Goal: Communication & Community: Answer question/provide support

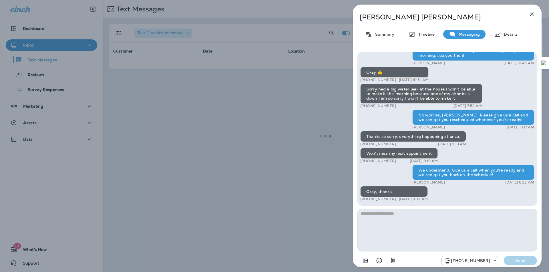
click at [530, 12] on icon "button" at bounding box center [531, 14] width 7 height 7
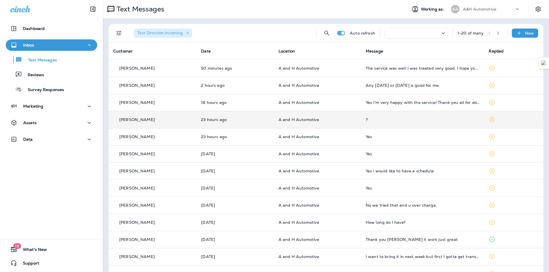
click at [366, 119] on div "?" at bounding box center [423, 119] width 114 height 5
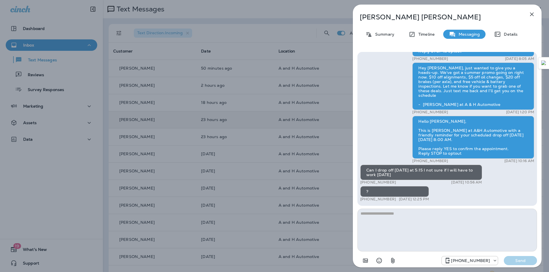
click at [532, 13] on icon "button" at bounding box center [531, 14] width 7 height 7
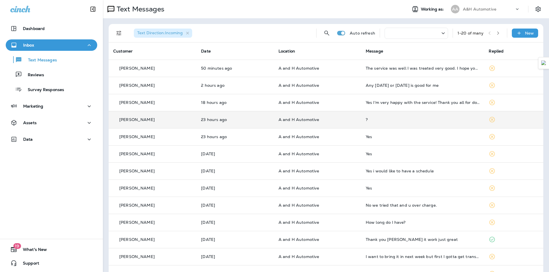
click at [396, 31] on div at bounding box center [416, 33] width 63 height 11
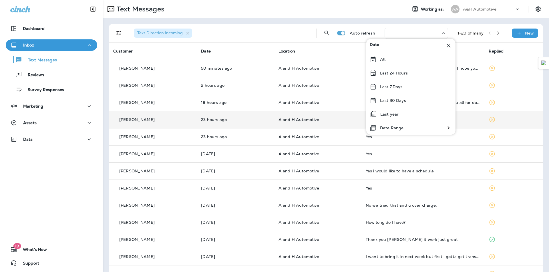
click at [396, 10] on div "Text Messages" at bounding box center [253, 8] width 300 height 11
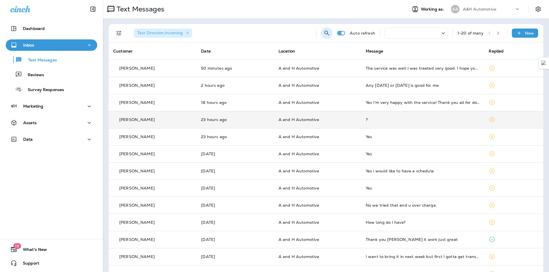
click at [324, 30] on icon "Search Messages" at bounding box center [326, 33] width 7 height 7
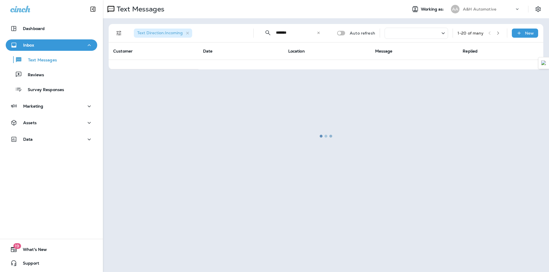
type input "*******"
click at [441, 30] on div at bounding box center [325, 136] width 445 height 271
click at [441, 33] on div at bounding box center [325, 136] width 445 height 271
click at [291, 33] on div at bounding box center [325, 136] width 445 height 271
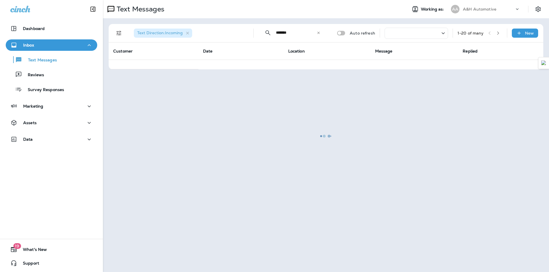
click at [318, 33] on div at bounding box center [325, 136] width 445 height 271
click at [336, 127] on div at bounding box center [325, 136] width 445 height 271
drag, startPoint x: 55, startPoint y: 62, endPoint x: 59, endPoint y: 63, distance: 3.2
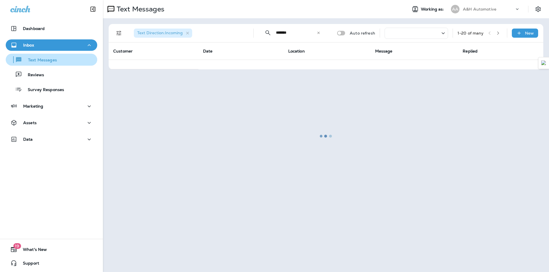
click at [57, 62] on div "Text Messages" at bounding box center [51, 59] width 87 height 9
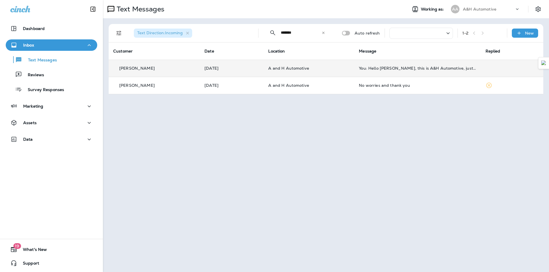
click at [320, 75] on td "A and H Automotive" at bounding box center [309, 68] width 91 height 17
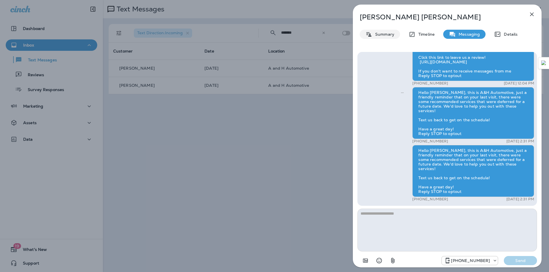
click at [387, 38] on div "Summary" at bounding box center [380, 34] width 40 height 9
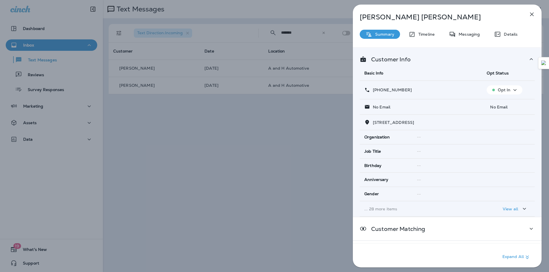
click at [502, 87] on div "Opt In" at bounding box center [504, 90] width 31 height 7
click at [500, 105] on p "Opt out" at bounding box center [500, 103] width 15 height 5
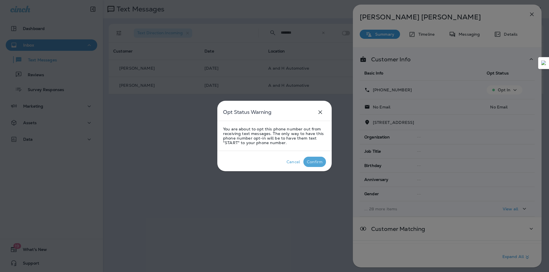
click at [318, 163] on div "Confirm" at bounding box center [315, 162] width 16 height 5
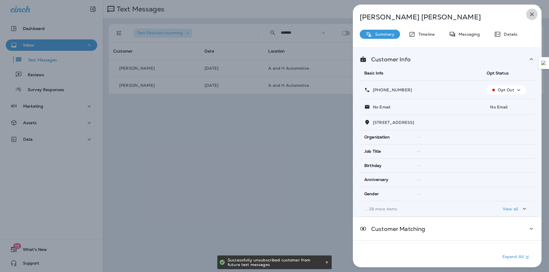
click at [533, 13] on icon "button" at bounding box center [531, 14] width 7 height 7
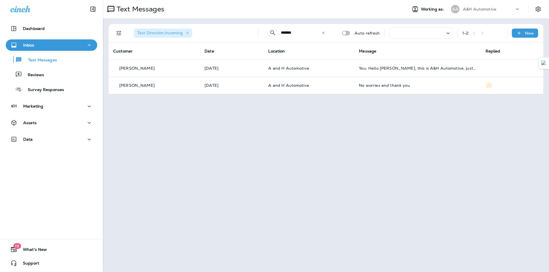
click at [44, 51] on button "Inbox" at bounding box center [51, 44] width 91 height 11
click at [40, 47] on div "Inbox" at bounding box center [51, 45] width 82 height 7
click at [40, 60] on p "Text Messages" at bounding box center [39, 60] width 35 height 5
click at [187, 32] on icon "button" at bounding box center [187, 33] width 5 height 5
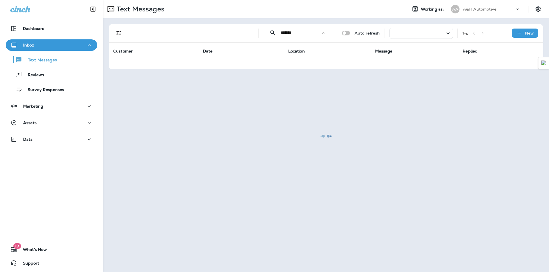
click at [325, 33] on div at bounding box center [325, 136] width 445 height 271
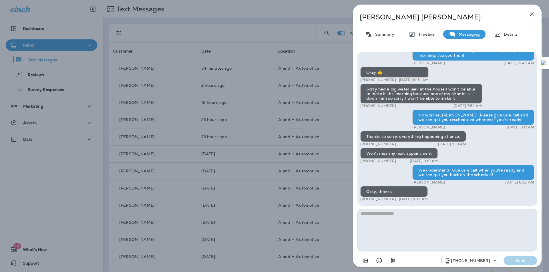
click at [530, 14] on icon "button" at bounding box center [531, 14] width 7 height 7
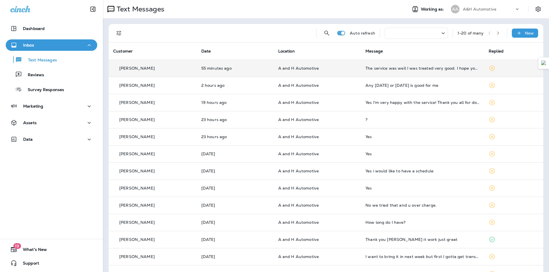
click at [356, 69] on td "A and H Automotive" at bounding box center [317, 68] width 87 height 17
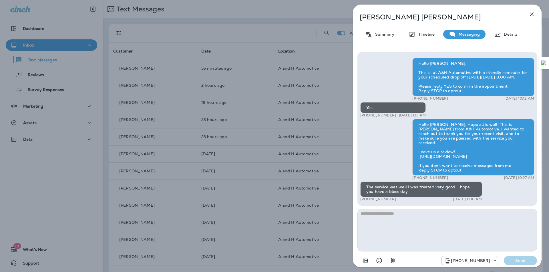
click at [393, 231] on textarea at bounding box center [447, 230] width 180 height 43
type textarea "*"
type textarea "**********"
click at [519, 263] on p "Send" at bounding box center [520, 260] width 24 height 5
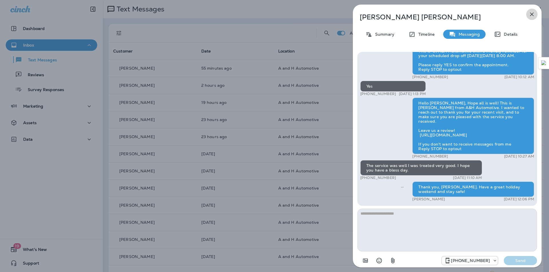
click at [532, 14] on icon "button" at bounding box center [532, 15] width 4 height 4
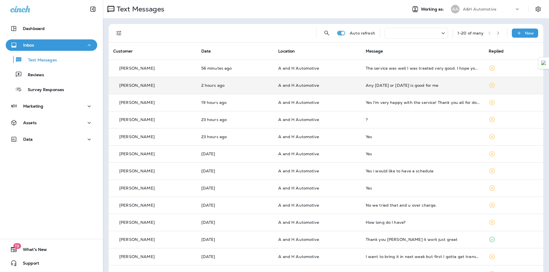
click at [400, 88] on td "Any [DATE] or [DATE] is good for me" at bounding box center [422, 85] width 123 height 17
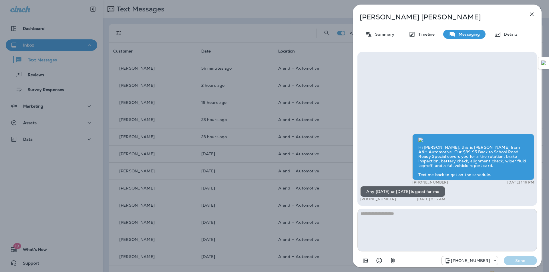
click at [384, 224] on textarea at bounding box center [447, 230] width 180 height 43
type textarea "**********"
click at [523, 259] on p "Send" at bounding box center [520, 260] width 24 height 5
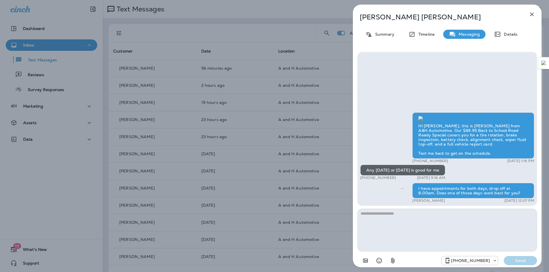
click at [531, 12] on icon "button" at bounding box center [531, 14] width 7 height 7
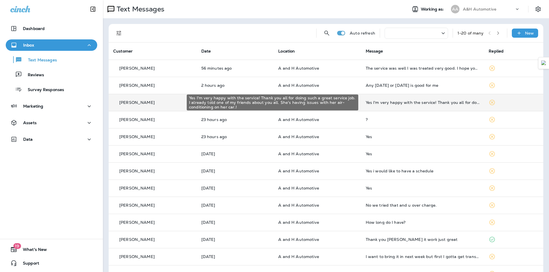
click at [398, 104] on div "Yes I'm very happy with the service! Thank you all for doing such a great servi…" at bounding box center [423, 102] width 114 height 5
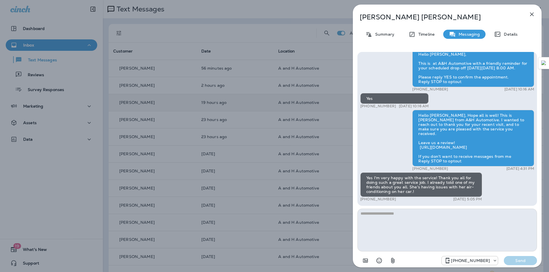
click at [396, 222] on textarea at bounding box center [447, 230] width 180 height 43
type textarea "**********"
click at [536, 258] on button "Send" at bounding box center [520, 260] width 33 height 9
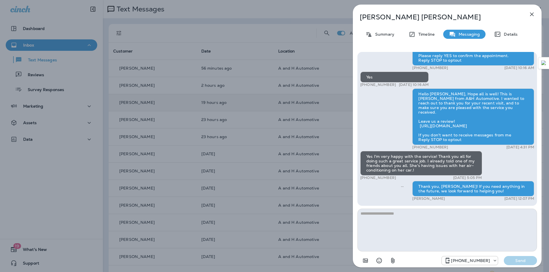
click at [533, 13] on icon "button" at bounding box center [532, 15] width 4 height 4
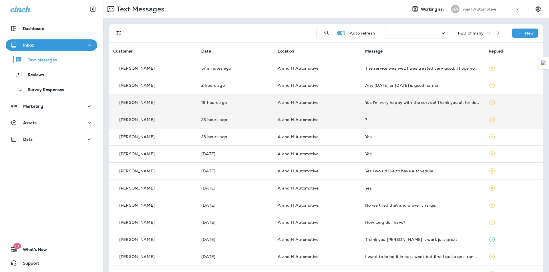
click at [387, 117] on td "?" at bounding box center [421, 119] width 123 height 17
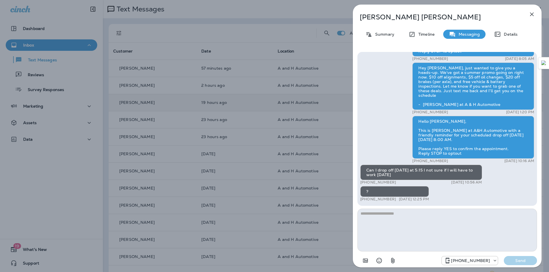
click at [533, 14] on icon "button" at bounding box center [531, 14] width 7 height 7
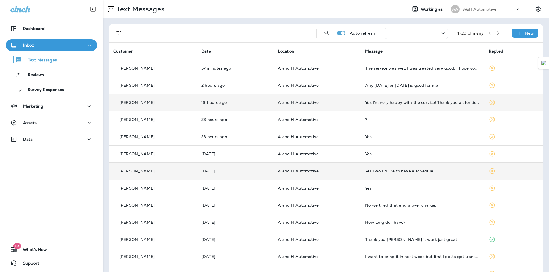
click at [392, 171] on div "Yes i would like to have a schedule" at bounding box center [422, 171] width 114 height 5
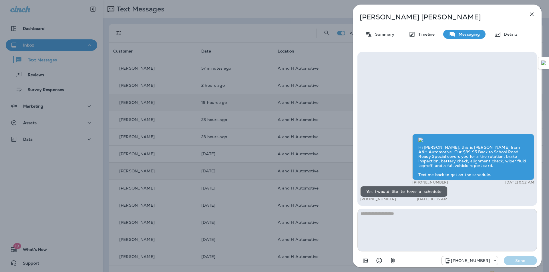
click at [387, 223] on textarea at bounding box center [447, 230] width 180 height 43
type textarea "**********"
click at [527, 262] on p "Send" at bounding box center [520, 260] width 24 height 5
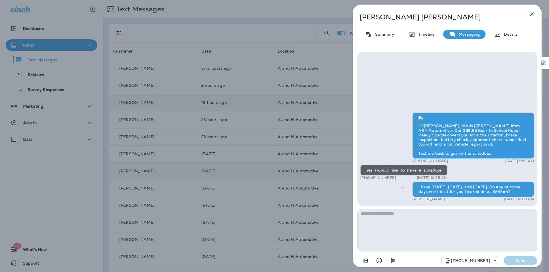
click at [533, 15] on icon "button" at bounding box center [531, 14] width 7 height 7
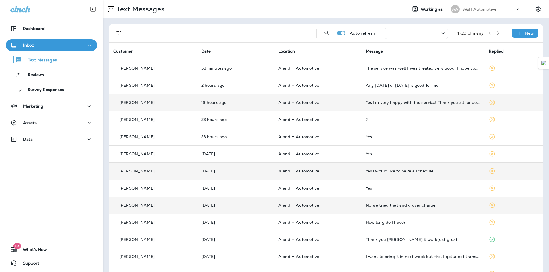
click at [363, 209] on td "No we tried that and u over charge." at bounding box center [422, 205] width 123 height 17
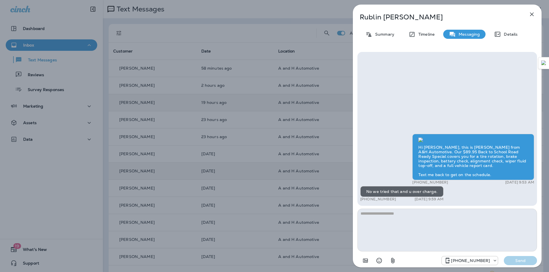
scroll to position [-24, 0]
click at [381, 19] on p "Rublin Lafebre" at bounding box center [438, 17] width 156 height 8
copy div "Rublin Lafebre"
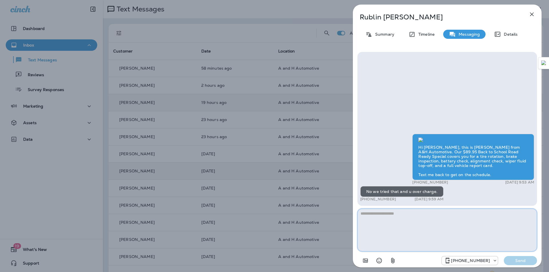
click at [381, 227] on textarea at bounding box center [447, 230] width 180 height 43
type textarea "**********"
click at [523, 259] on p "Send" at bounding box center [520, 260] width 24 height 5
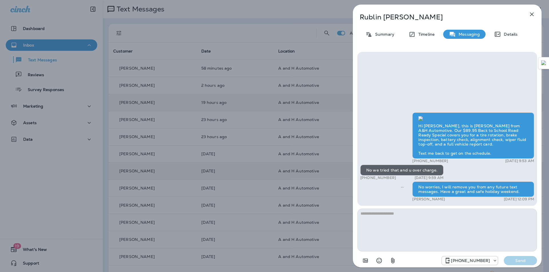
scroll to position [0, 0]
click at [385, 34] on p "Summary" at bounding box center [383, 34] width 22 height 5
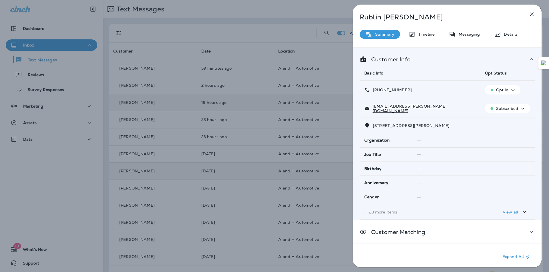
click at [509, 92] on icon "button" at bounding box center [512, 90] width 7 height 7
click at [504, 104] on p "Opt out" at bounding box center [498, 103] width 15 height 5
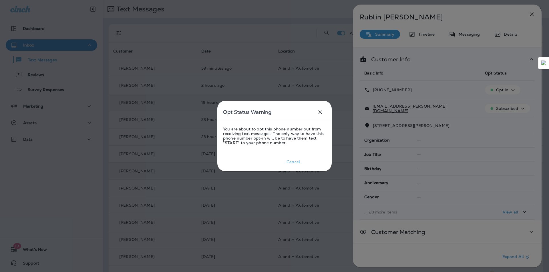
click at [314, 161] on div "Confirm" at bounding box center [315, 162] width 16 height 5
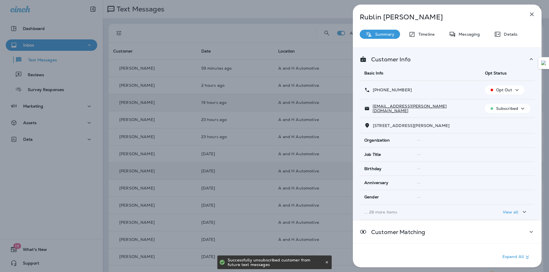
click at [512, 109] on p "Subscribed" at bounding box center [507, 108] width 22 height 5
click at [509, 123] on p "Unsubscribe" at bounding box center [507, 122] width 25 height 5
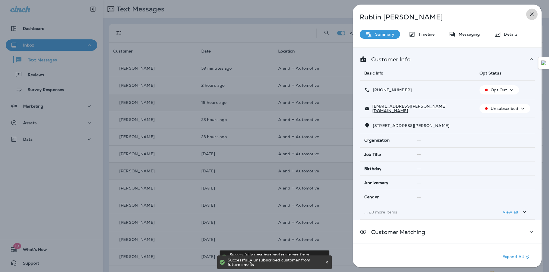
click at [531, 11] on icon "button" at bounding box center [531, 14] width 7 height 7
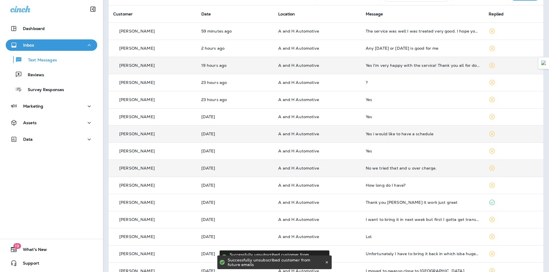
scroll to position [57, 0]
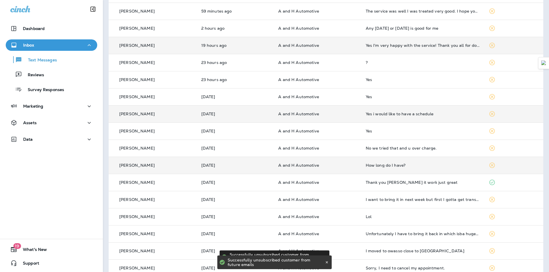
click at [411, 164] on div "How long do I have?" at bounding box center [423, 165] width 114 height 5
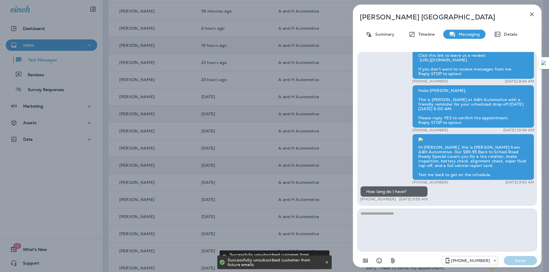
click at [405, 226] on textarea at bounding box center [447, 230] width 180 height 43
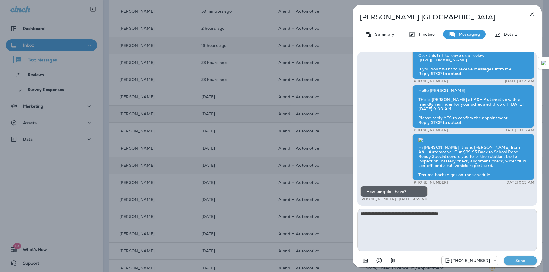
type textarea "**********"
click at [512, 261] on p "Send" at bounding box center [520, 260] width 24 height 5
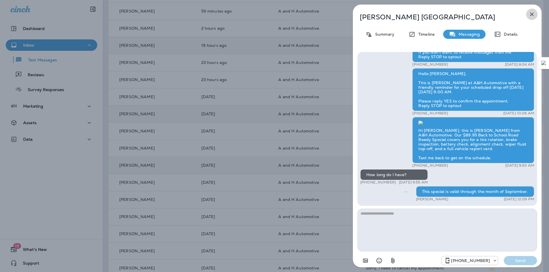
click at [532, 13] on icon "button" at bounding box center [531, 14] width 7 height 7
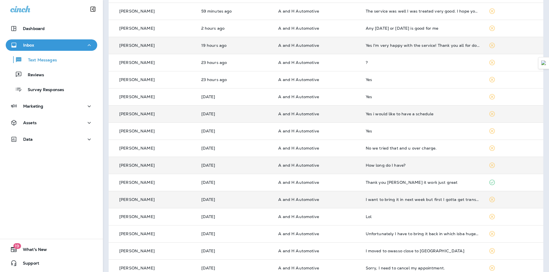
click at [393, 203] on td "I want to bring it in next week but first I gotta get transport info secured th…" at bounding box center [422, 199] width 123 height 17
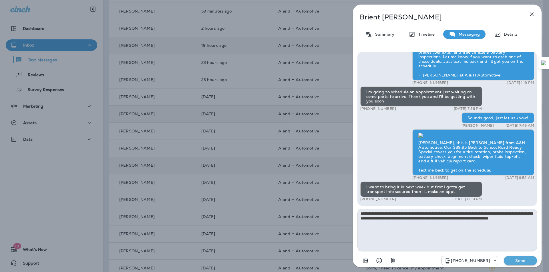
type textarea "**********"
click at [514, 264] on button "Send" at bounding box center [520, 260] width 33 height 9
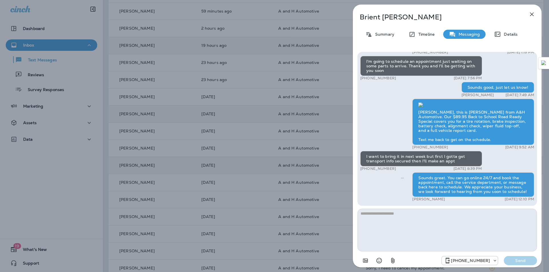
click at [531, 15] on icon "button" at bounding box center [531, 14] width 7 height 7
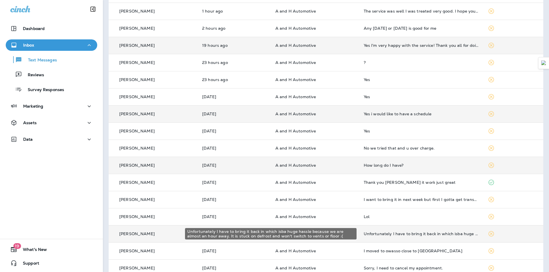
click at [373, 232] on div "Unfortunately I have to bring it back in which isba huge hassle because we are …" at bounding box center [421, 234] width 115 height 5
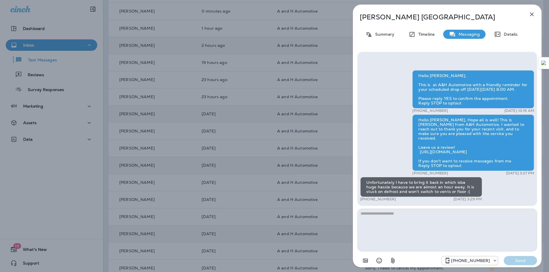
click at [531, 10] on button "button" at bounding box center [531, 14] width 11 height 11
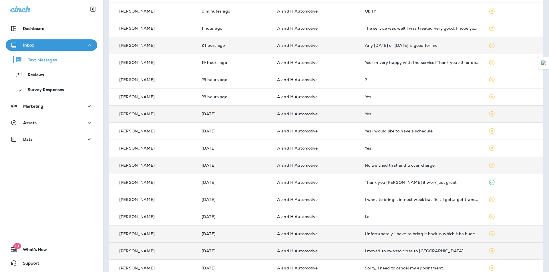
click at [393, 253] on div "I moved to owasso close to [GEOGRAPHIC_DATA]" at bounding box center [422, 251] width 114 height 5
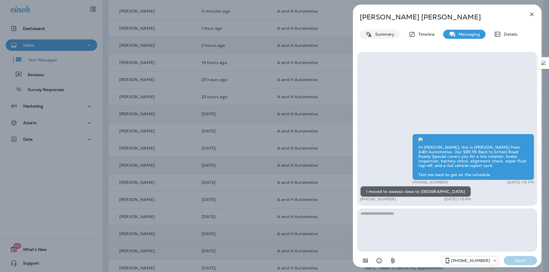
click at [385, 33] on p "Summary" at bounding box center [383, 34] width 22 height 5
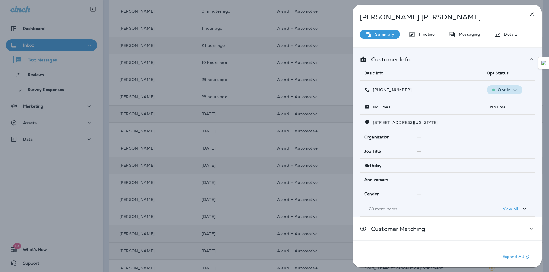
click at [500, 89] on p "Opt In" at bounding box center [504, 90] width 13 height 5
click at [502, 104] on p "Opt out" at bounding box center [500, 103] width 15 height 5
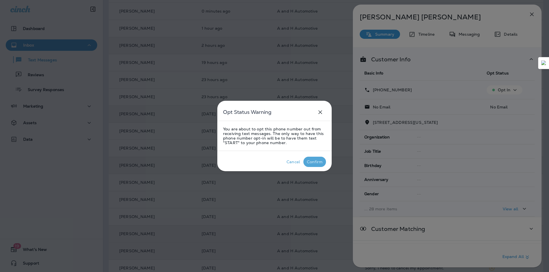
click at [318, 165] on p "Confirm" at bounding box center [315, 162] width 18 height 7
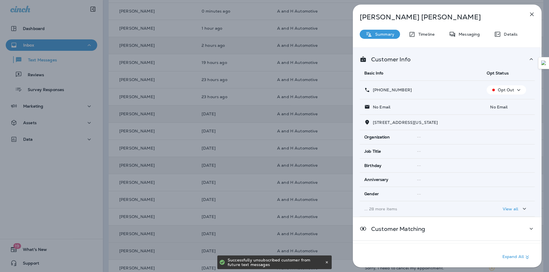
click at [529, 15] on icon "button" at bounding box center [531, 14] width 7 height 7
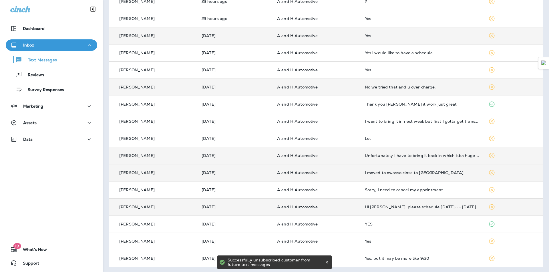
scroll to position [136, 0]
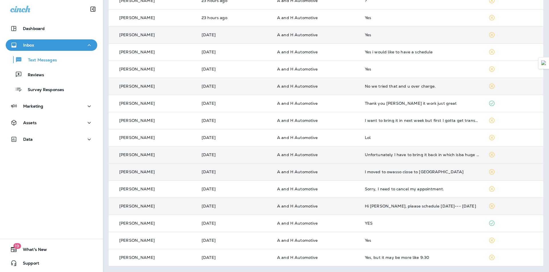
click at [382, 210] on td "Hi [PERSON_NAME], please schedule [DATE]--- [DATE]" at bounding box center [422, 206] width 124 height 17
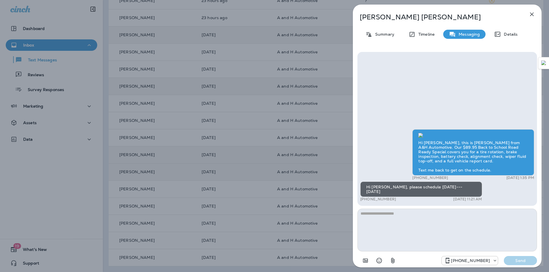
click at [402, 218] on textarea at bounding box center [447, 230] width 180 height 43
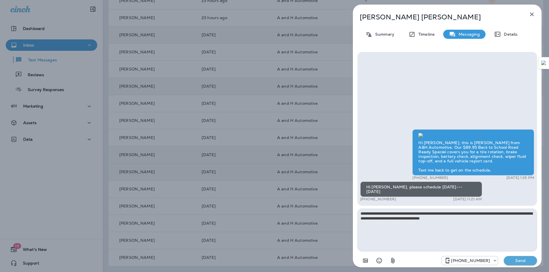
type textarea "**********"
click at [518, 264] on button "Send" at bounding box center [520, 260] width 33 height 9
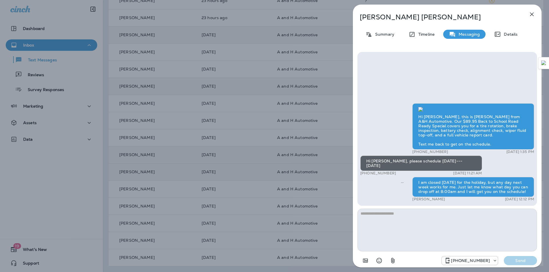
click at [532, 15] on icon "button" at bounding box center [532, 15] width 4 height 4
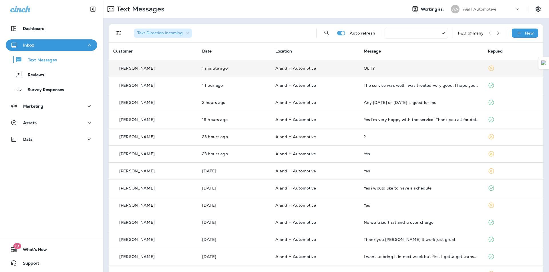
click at [413, 72] on td "Ok TY" at bounding box center [421, 68] width 124 height 17
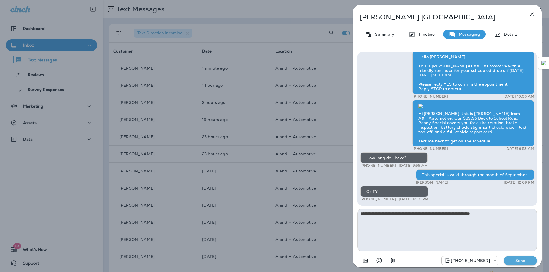
type textarea "**********"
click at [507, 261] on button "Send" at bounding box center [520, 260] width 33 height 9
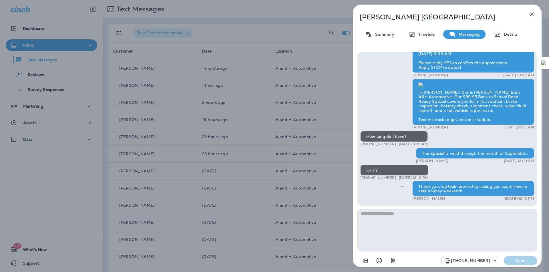
click at [529, 14] on icon "button" at bounding box center [531, 14] width 7 height 7
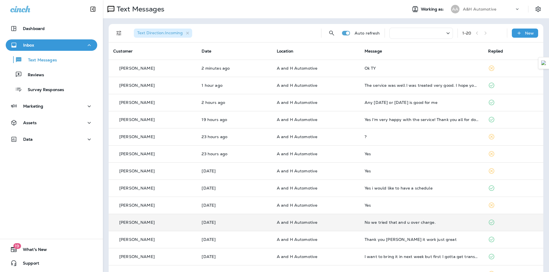
click at [371, 218] on td "No we tried that and u over charge." at bounding box center [422, 222] width 124 height 17
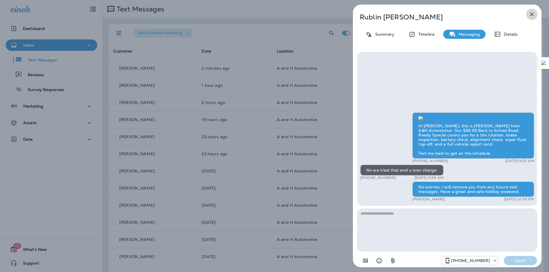
click at [529, 14] on icon "button" at bounding box center [531, 14] width 7 height 7
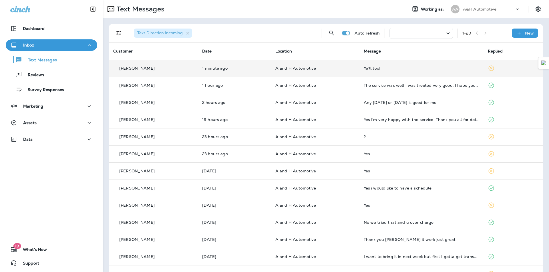
click at [402, 73] on td "Ya'll too!" at bounding box center [421, 68] width 124 height 17
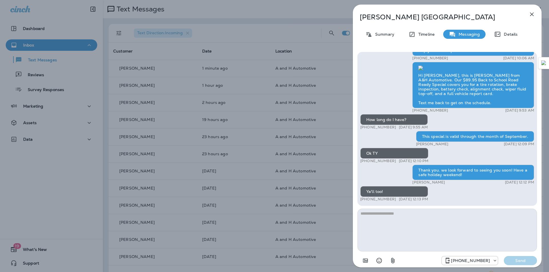
click at [402, 192] on div "Ya'll too!" at bounding box center [394, 191] width 68 height 11
click at [528, 15] on icon "button" at bounding box center [531, 14] width 7 height 7
